Goal: Information Seeking & Learning: Learn about a topic

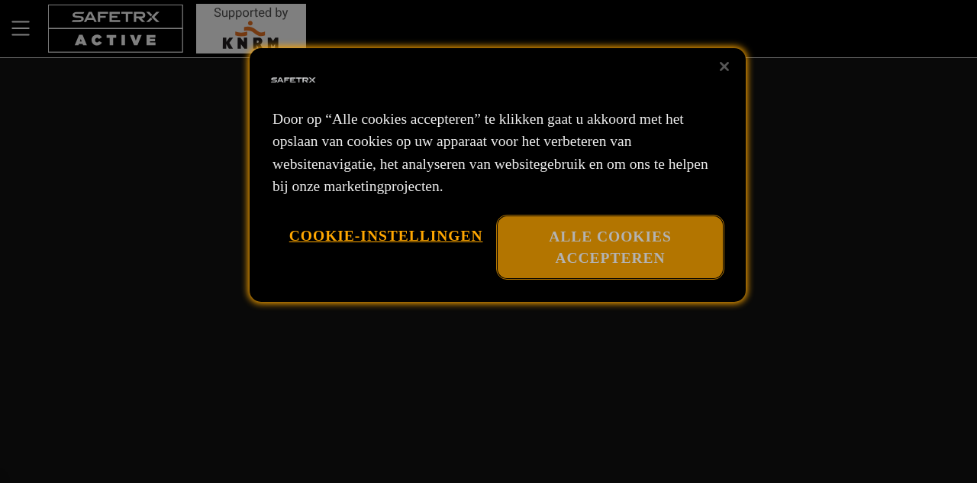
click at [557, 244] on button "Alle cookies accepteren" at bounding box center [610, 247] width 225 height 62
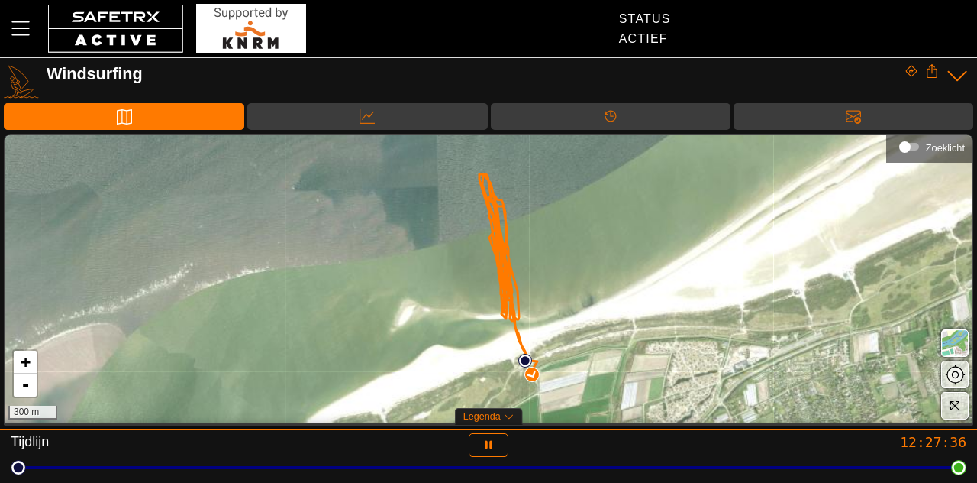
click at [498, 418] on span "Legenda" at bounding box center [482, 416] width 37 height 11
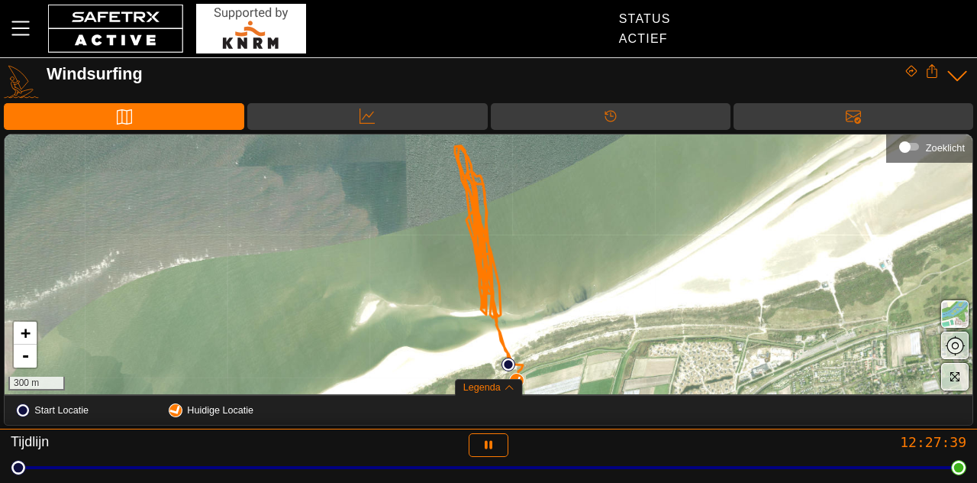
click at [605, 302] on div "+ - 300 m" at bounding box center [489, 264] width 968 height 260
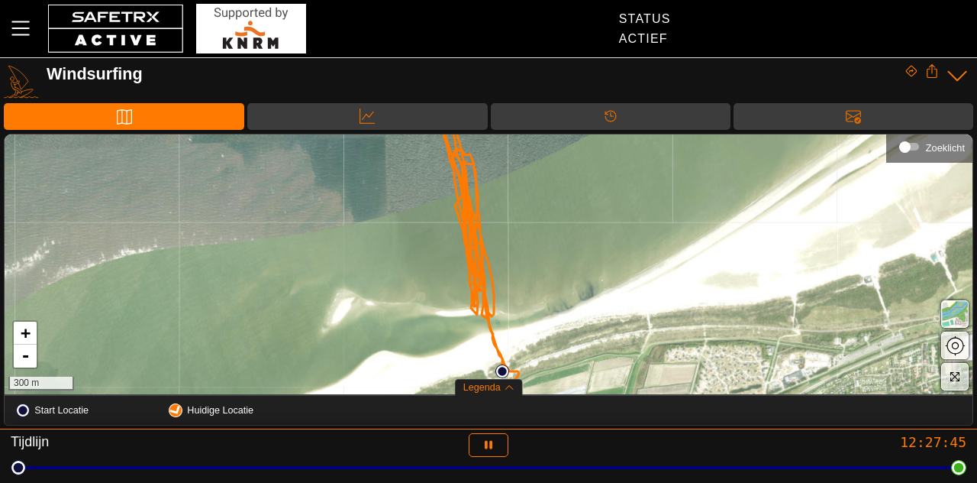
click at [580, 321] on div "+ - 300 m" at bounding box center [489, 264] width 968 height 260
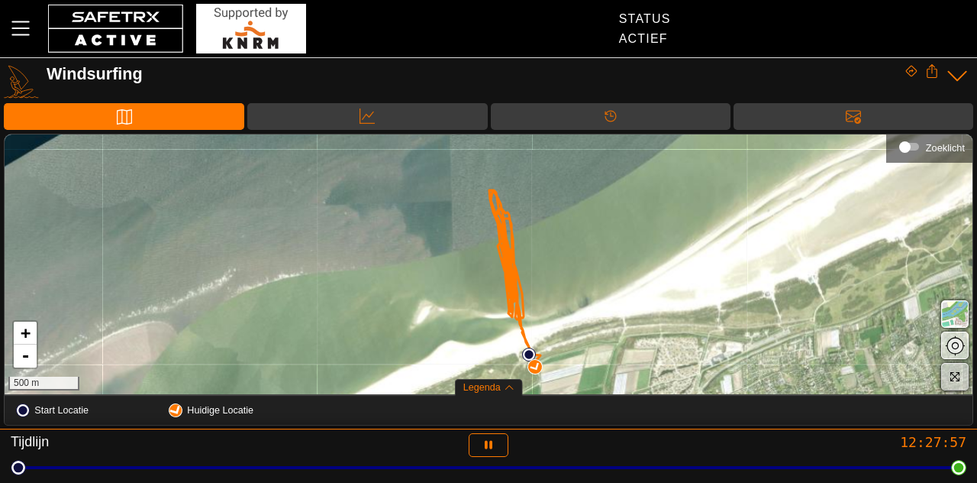
click at [953, 372] on icon "button" at bounding box center [954, 375] width 11 height 11
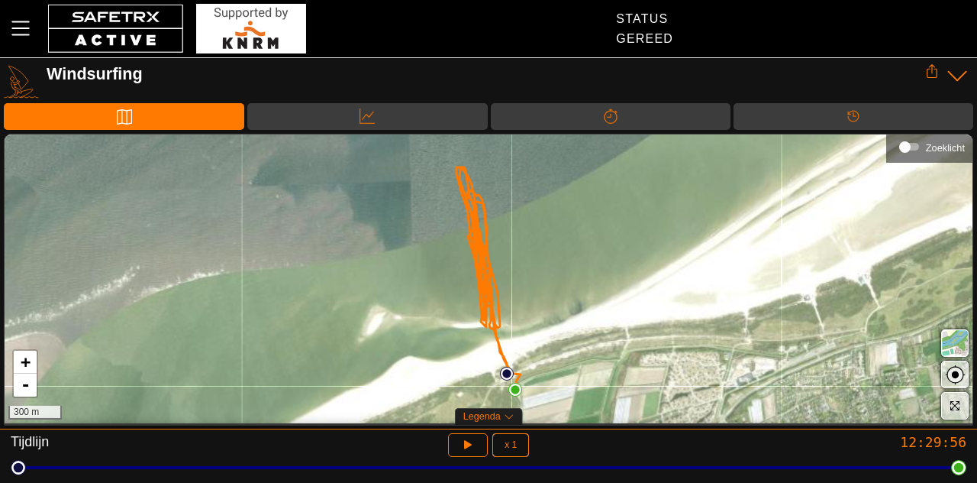
click at [500, 416] on span "Legenda" at bounding box center [482, 416] width 37 height 11
